Goal: Task Accomplishment & Management: Use online tool/utility

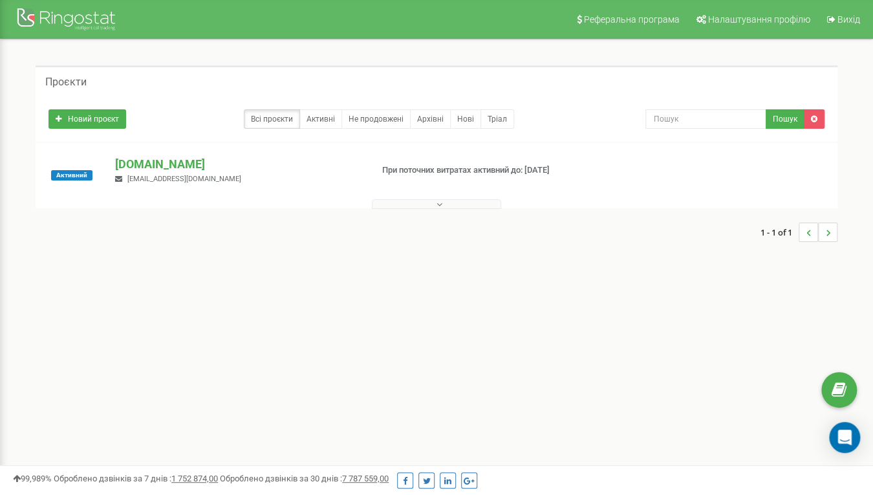
click at [437, 200] on icon at bounding box center [439, 204] width 6 height 9
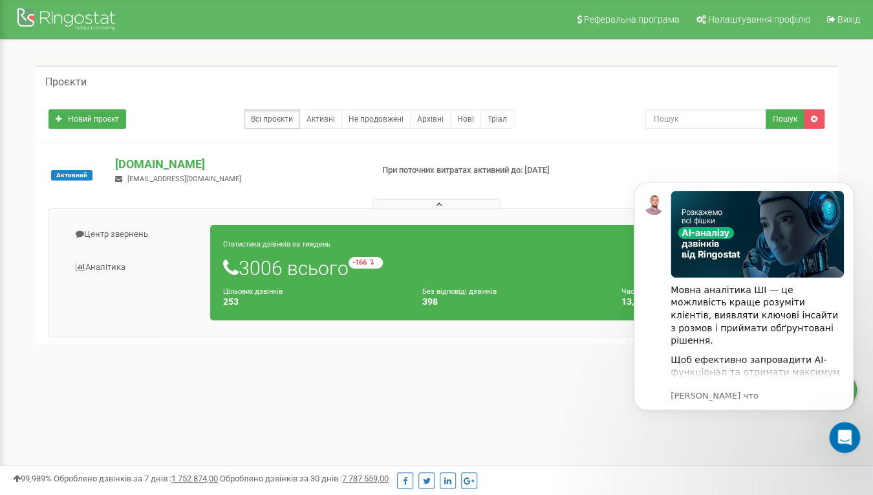
drag, startPoint x: 244, startPoint y: 372, endPoint x: 224, endPoint y: 363, distance: 21.7
click at [224, 363] on div "1 - 1 of 1" at bounding box center [437, 367] width 802 height 45
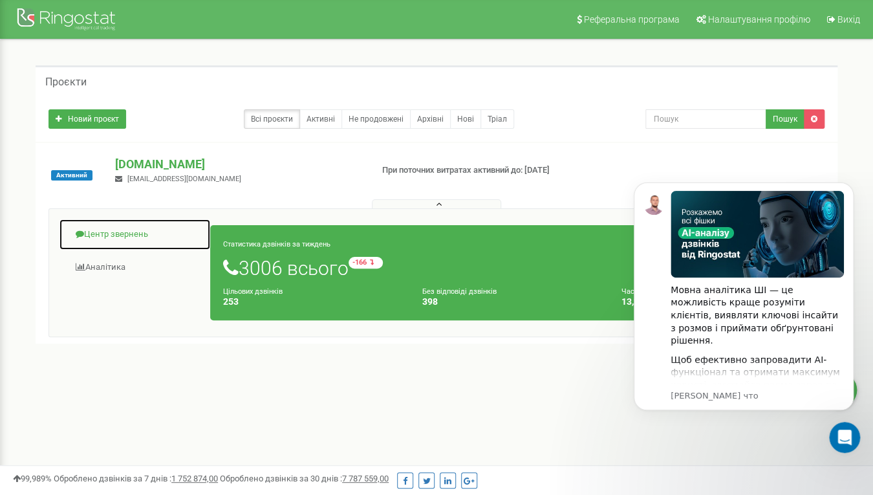
click at [118, 230] on link "Центр звернень" at bounding box center [135, 235] width 152 height 32
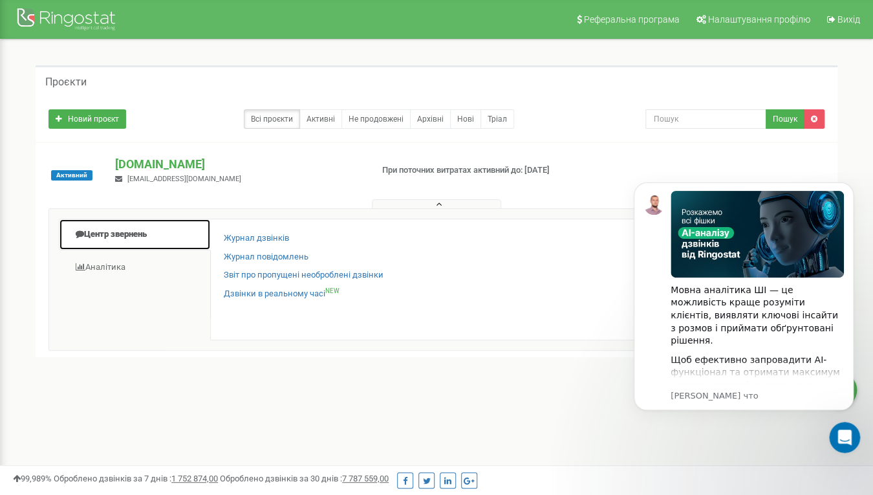
click at [118, 230] on link "Центр звернень" at bounding box center [135, 235] width 152 height 32
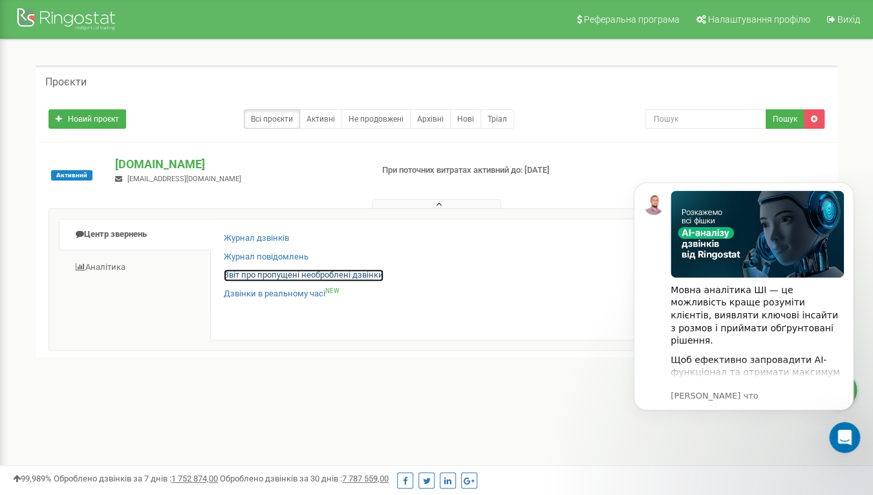
click at [260, 274] on link "Звіт про пропущені необроблені дзвінки" at bounding box center [304, 275] width 160 height 12
click at [261, 274] on link "Звіт про пропущені необроблені дзвінки" at bounding box center [304, 275] width 160 height 12
click at [281, 277] on link "Звіт про пропущені необроблені дзвінки" at bounding box center [304, 275] width 160 height 12
click at [282, 273] on link "Звіт про пропущені необроблені дзвінки" at bounding box center [304, 275] width 160 height 12
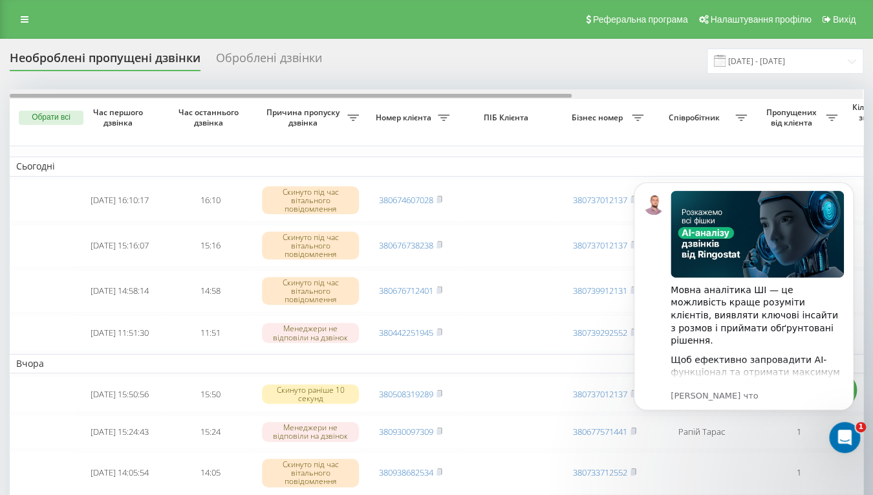
scroll to position [0, 440]
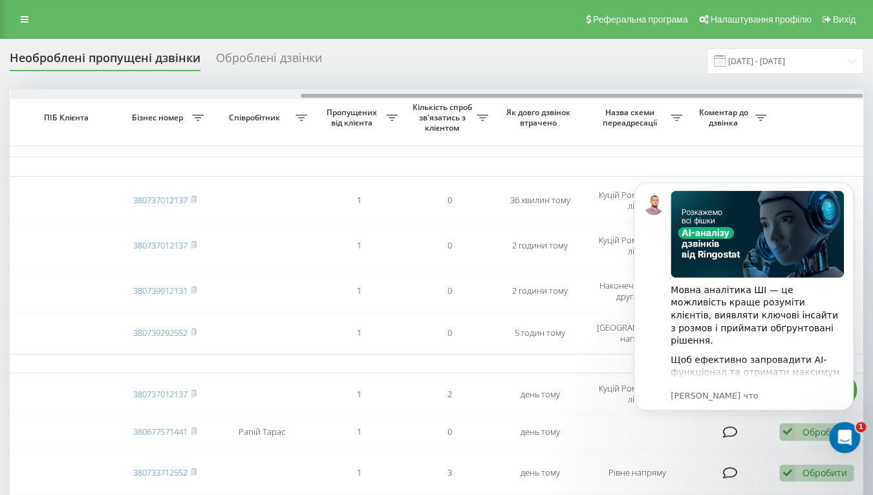
drag, startPoint x: 550, startPoint y: 92, endPoint x: 754, endPoint y: 93, distance: 203.7
click at [754, 93] on div at bounding box center [436, 94] width 853 height 10
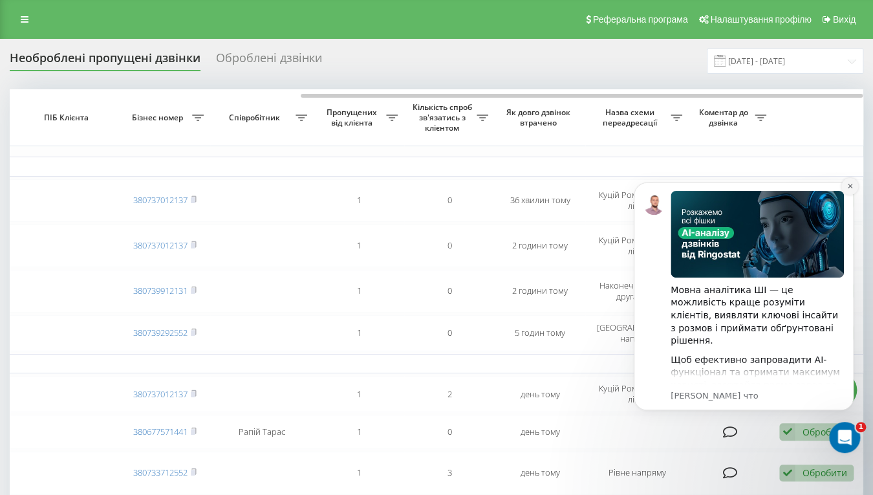
click at [848, 185] on icon "Dismiss notification" at bounding box center [849, 185] width 7 height 7
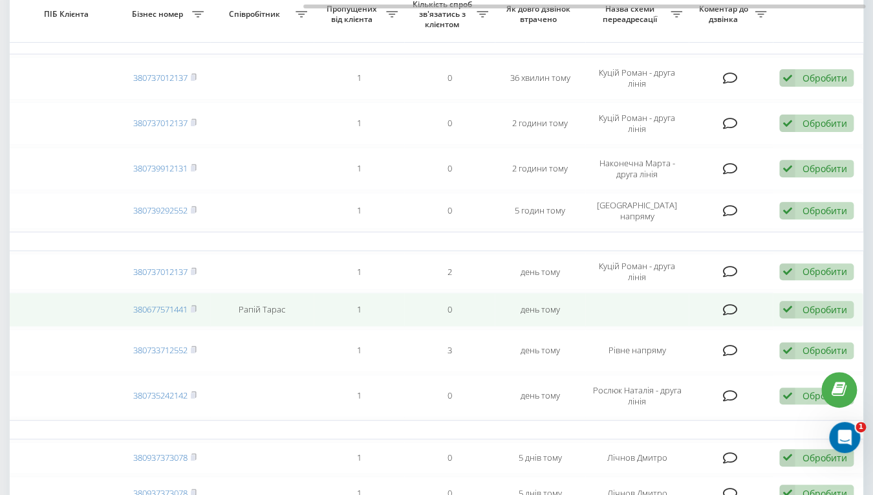
scroll to position [0, 0]
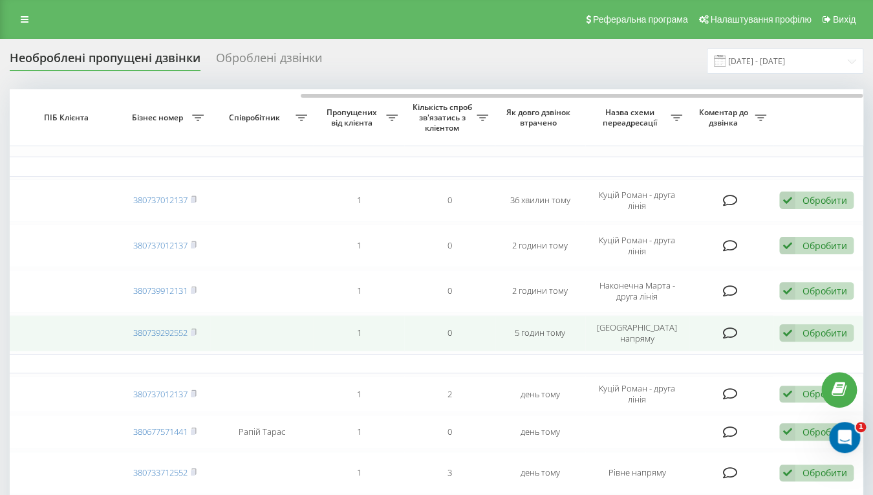
click at [281, 327] on td at bounding box center [261, 333] width 103 height 36
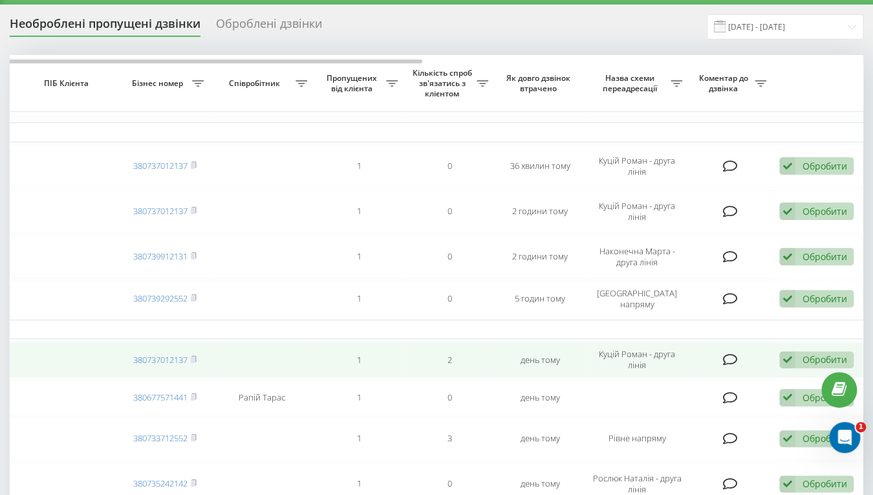
scroll to position [64, 0]
